Goal: Information Seeking & Learning: Find specific fact

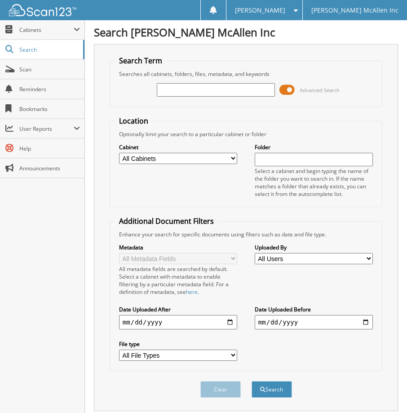
click at [187, 89] on input "text" at bounding box center [216, 89] width 118 height 13
type input "[US_VEHICLE_IDENTIFICATION_NUMBER]"
click at [252, 381] on button "Search" at bounding box center [272, 389] width 40 height 17
drag, startPoint x: 197, startPoint y: 89, endPoint x: 117, endPoint y: 106, distance: 81.4
click at [117, 106] on fieldset "Search Term Searches all cabinets, folders, files, metadata, and keywords [US_V…" at bounding box center [246, 81] width 273 height 51
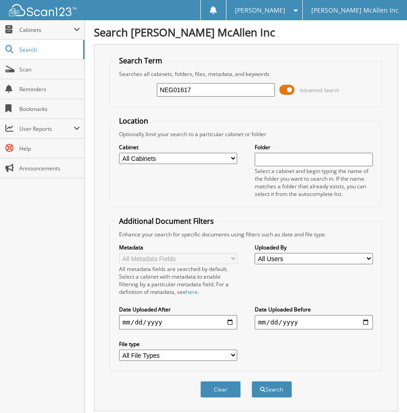
type input "NEG01617"
click at [252, 381] on button "Search" at bounding box center [272, 389] width 40 height 17
click at [279, 120] on fieldset "Location Optionally limit your search to a particular cabinet or folder Cabinet…" at bounding box center [246, 161] width 273 height 91
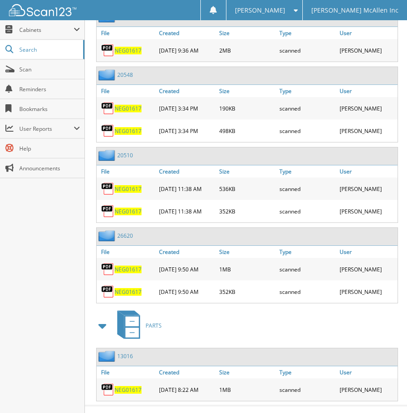
scroll to position [495, 0]
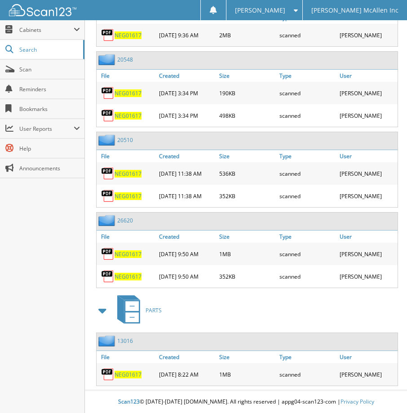
click at [129, 251] on span "NEG01617" at bounding box center [128, 255] width 27 height 8
click at [133, 274] on span "NEG01617" at bounding box center [128, 277] width 27 height 8
